Goal: Check status: Check status

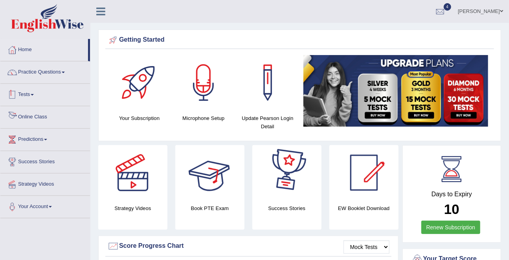
click at [40, 96] on link "Tests" at bounding box center [45, 94] width 90 height 20
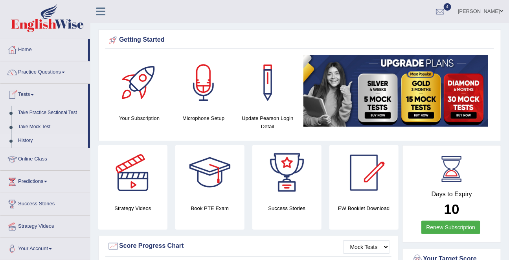
click at [31, 138] on link "History" at bounding box center [52, 141] width 74 height 14
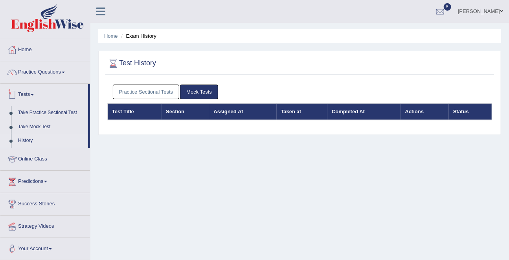
click at [136, 92] on link "Practice Sectional Tests" at bounding box center [146, 92] width 67 height 15
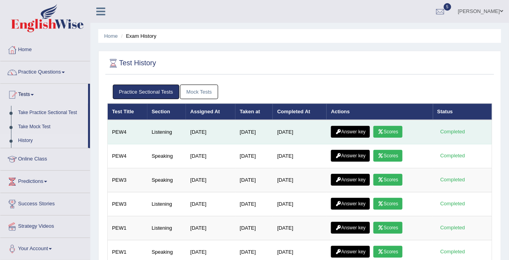
click at [389, 127] on link "Scores" at bounding box center [388, 132] width 29 height 12
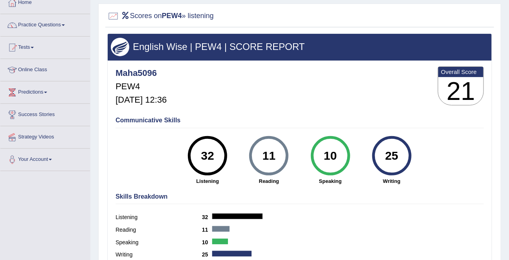
scroll to position [26, 0]
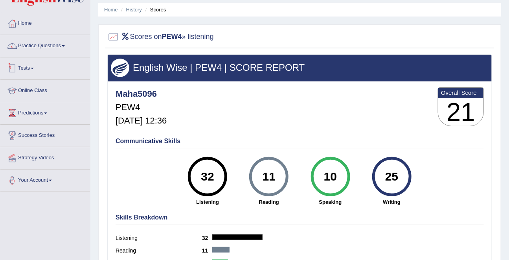
click at [99, 63] on div "Scores on PEW4 » listening English Wise | PEW4 | SCORE REPORT Maha5096 PEW4 Sep…" at bounding box center [299, 162] width 403 height 276
click at [136, 7] on link "History" at bounding box center [134, 10] width 16 height 6
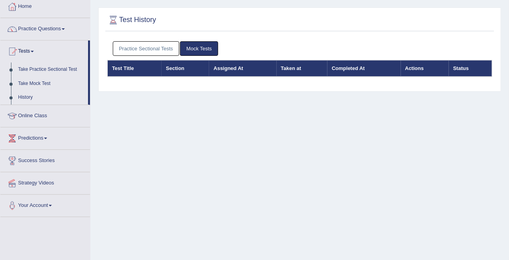
scroll to position [45, 0]
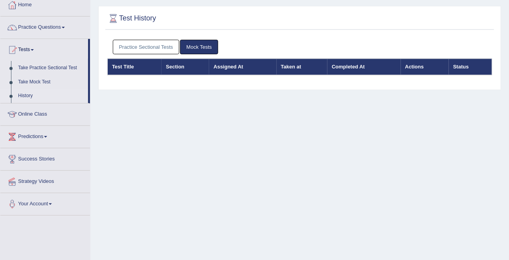
click at [170, 48] on link "Practice Sectional Tests" at bounding box center [146, 47] width 67 height 15
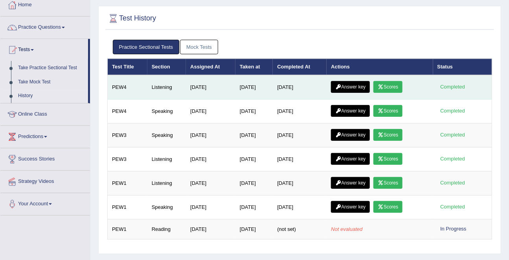
click at [369, 87] on link "Answer key" at bounding box center [350, 87] width 39 height 12
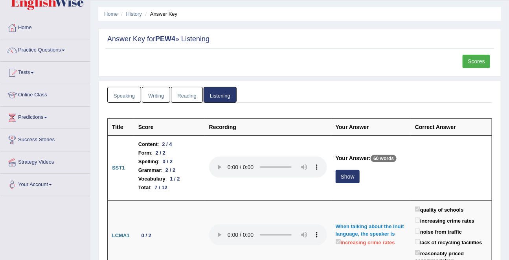
scroll to position [22, 0]
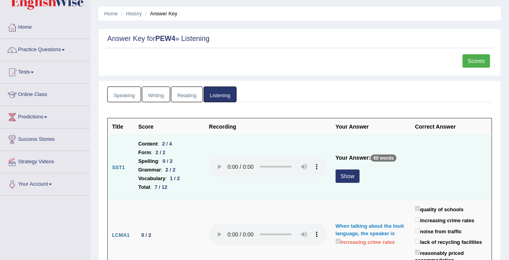
click at [350, 176] on button "Show" at bounding box center [348, 176] width 24 height 13
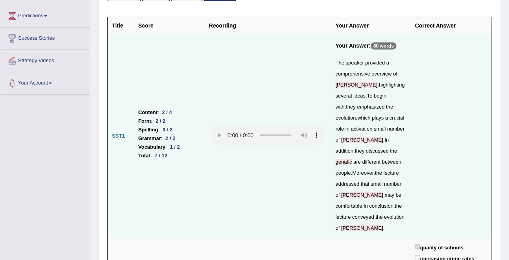
scroll to position [124, 0]
click at [345, 84] on span "[PERSON_NAME]" at bounding box center [357, 84] width 42 height 6
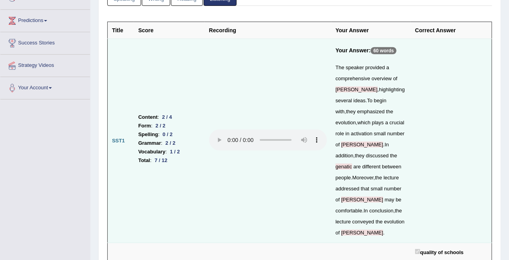
scroll to position [118, 0]
click at [290, 178] on td at bounding box center [268, 141] width 127 height 204
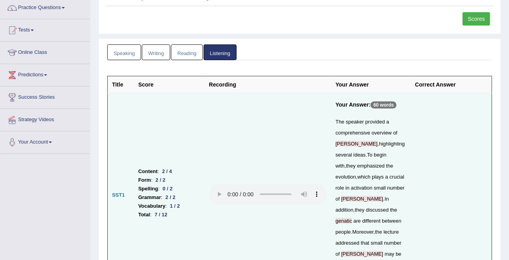
scroll to position [0, 0]
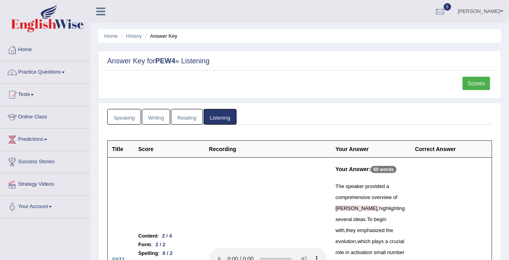
click at [478, 87] on link "Scores" at bounding box center [477, 83] width 28 height 13
